Goal: Navigation & Orientation: Find specific page/section

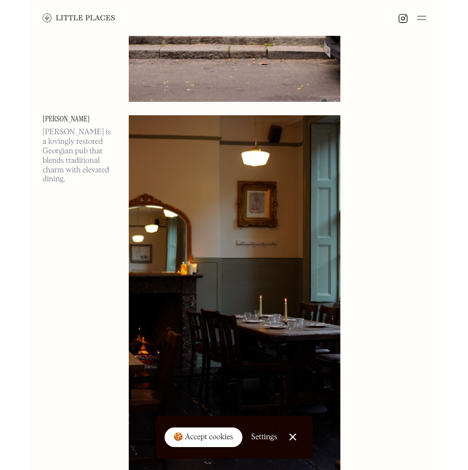
scroll to position [15981, 0]
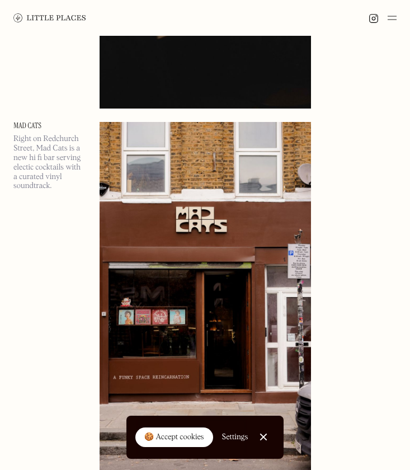
click at [201, 149] on img at bounding box center [206, 310] width 212 height 376
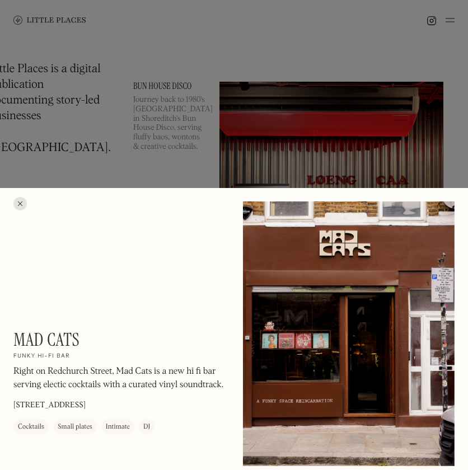
click at [410, 101] on div at bounding box center [234, 235] width 468 height 470
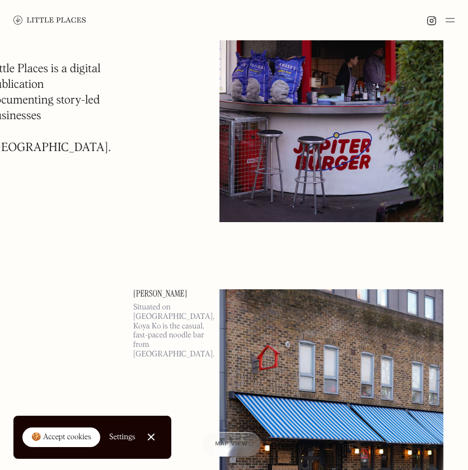
scroll to position [13056, 0]
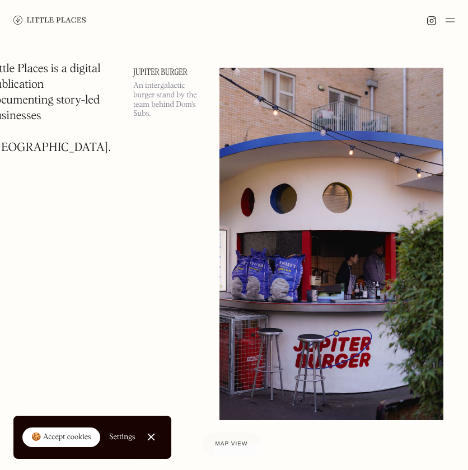
click at [410, 24] on img at bounding box center [432, 21] width 10 height 10
click at [410, 16] on div at bounding box center [441, 19] width 28 height 13
click at [410, 18] on img at bounding box center [450, 19] width 9 height 13
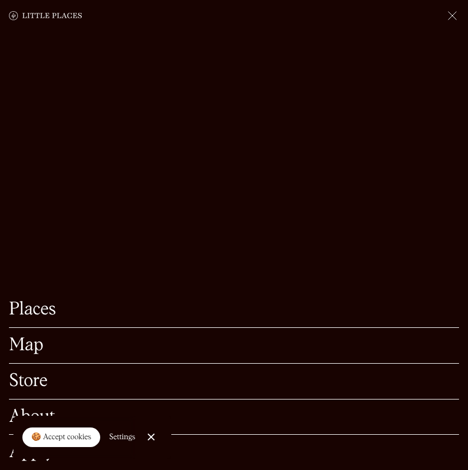
scroll to position [13134, 0]
click at [31, 375] on link "Store" at bounding box center [234, 381] width 450 height 17
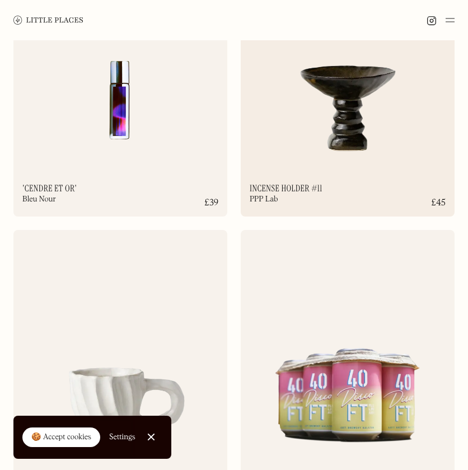
scroll to position [6757, 0]
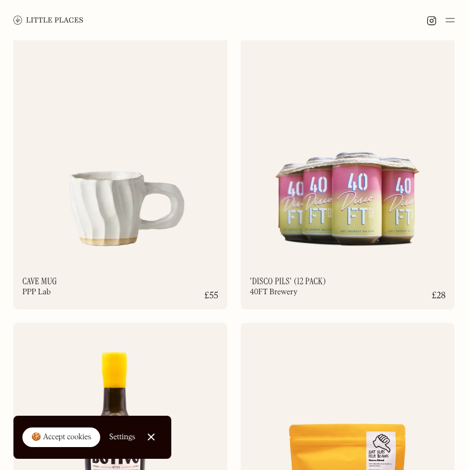
click at [449, 21] on img at bounding box center [450, 19] width 9 height 13
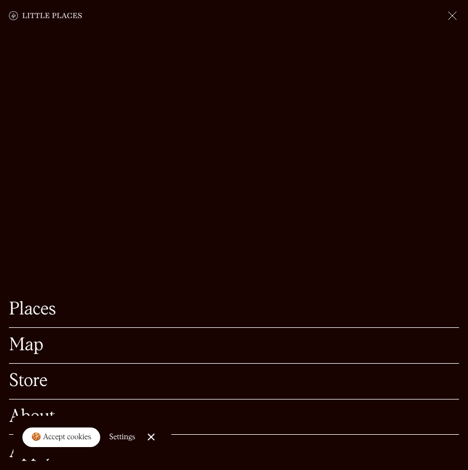
scroll to position [6852, 0]
click at [153, 436] on link "Close Cookie Popup" at bounding box center [151, 437] width 22 height 22
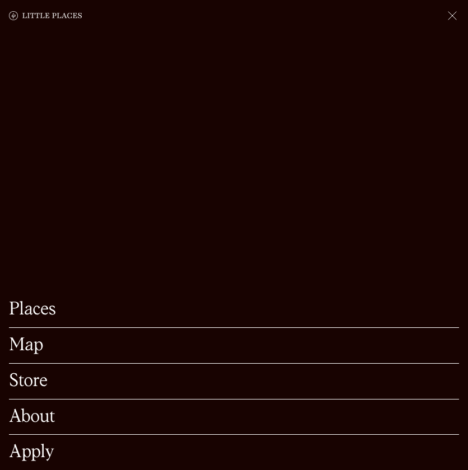
click at [39, 418] on link "About" at bounding box center [234, 417] width 450 height 17
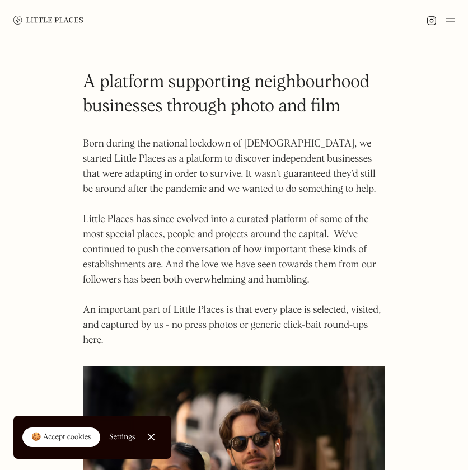
click at [446, 13] on img at bounding box center [450, 19] width 9 height 13
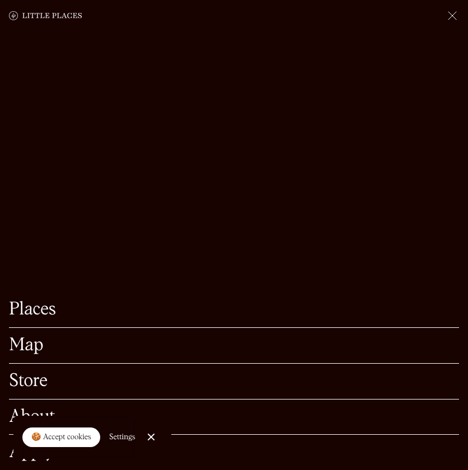
click at [39, 347] on link "Map" at bounding box center [234, 345] width 450 height 17
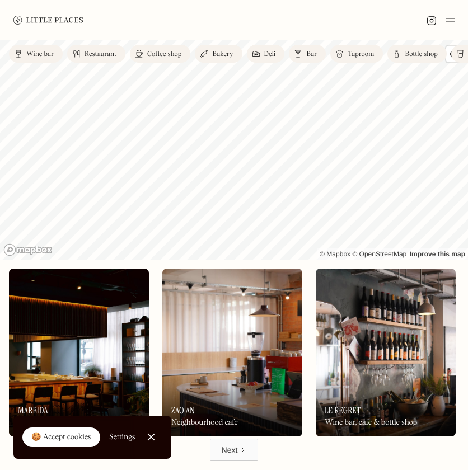
click at [406, 53] on div "Bottle shop" at bounding box center [421, 54] width 33 height 7
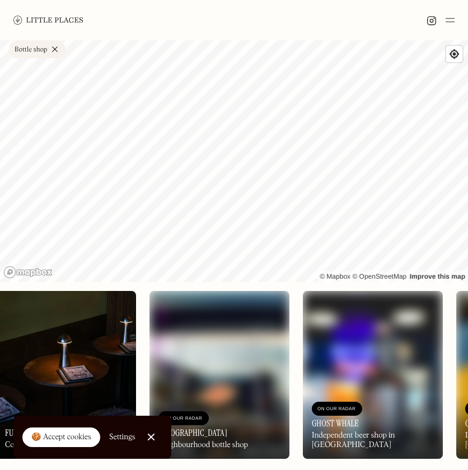
scroll to position [0, 3094]
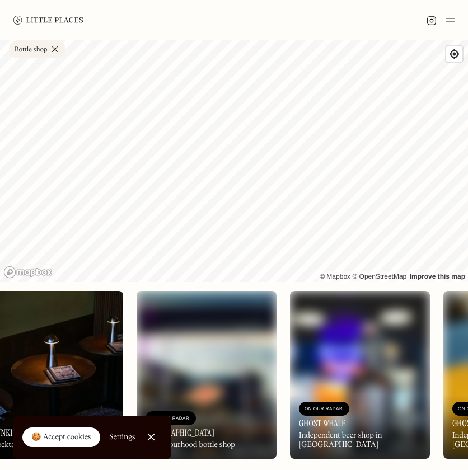
click at [448, 22] on img at bounding box center [450, 19] width 9 height 13
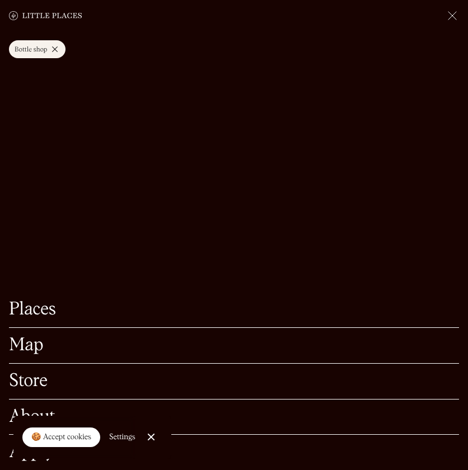
click at [44, 316] on link "Places" at bounding box center [234, 309] width 450 height 17
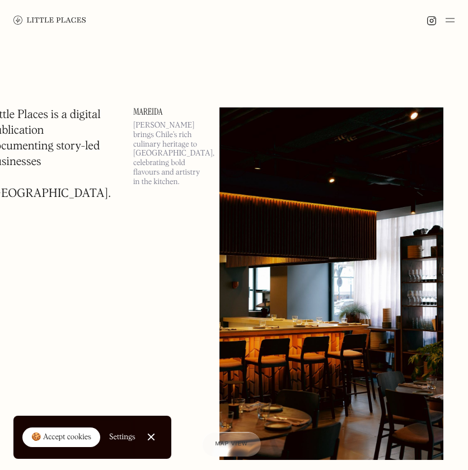
click at [294, 130] on img at bounding box center [331, 283] width 224 height 353
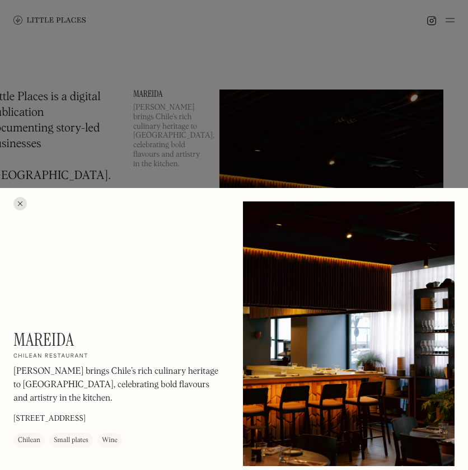
scroll to position [20, 0]
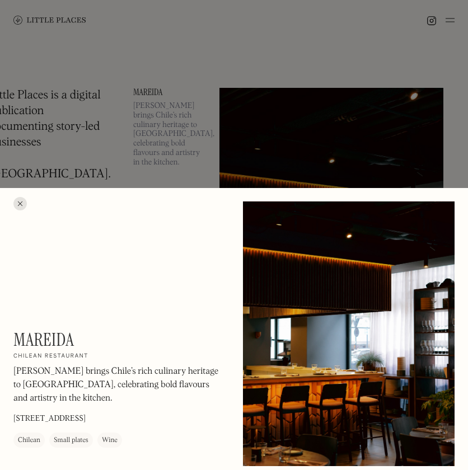
click at [107, 435] on div "Wine" at bounding box center [110, 440] width 16 height 11
click at [204, 121] on div at bounding box center [234, 235] width 468 height 470
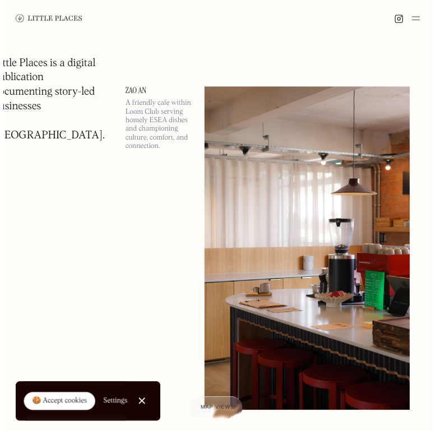
scroll to position [448, 0]
